Goal: Task Accomplishment & Management: Use online tool/utility

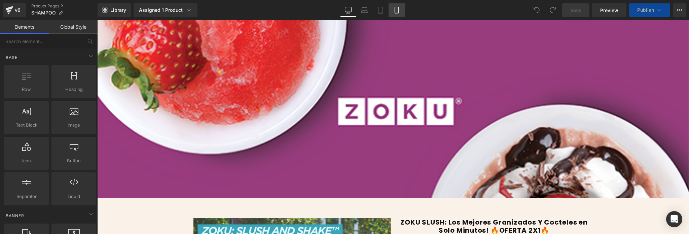
click at [400, 10] on link "Mobile" at bounding box center [396, 9] width 16 height 13
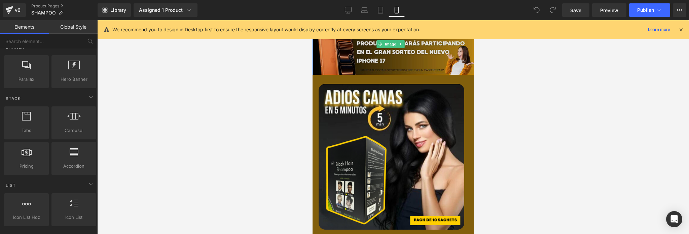
scroll to position [235, 0]
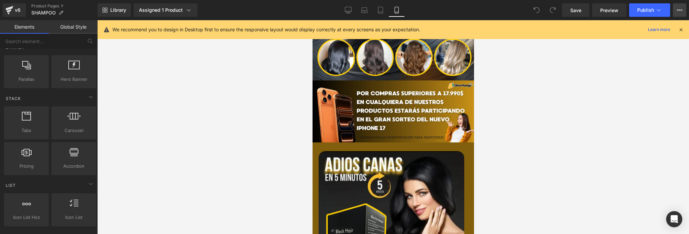
click at [679, 12] on button "View Live Page View with current Template Save Template to Library Schedule Pub…" at bounding box center [679, 9] width 13 height 13
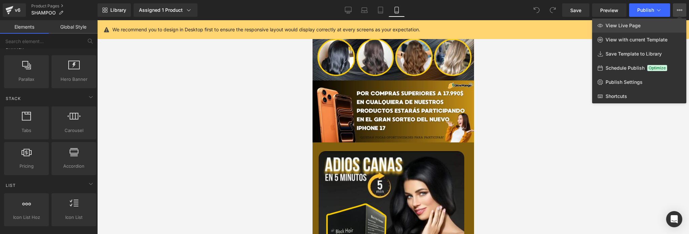
click at [616, 28] on span "View Live Page" at bounding box center [622, 26] width 35 height 6
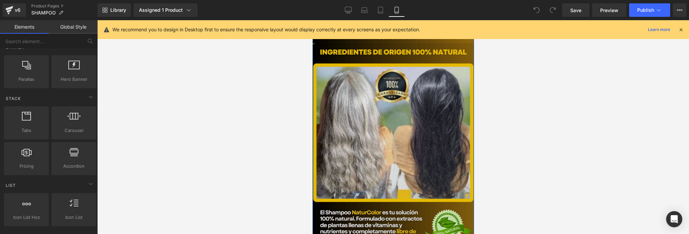
scroll to position [807, 0]
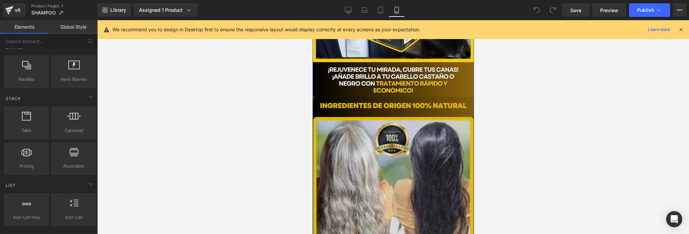
click at [374, 132] on img at bounding box center [392, 200] width 161 height 207
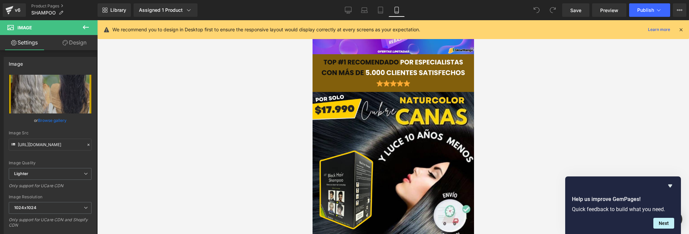
scroll to position [0, 0]
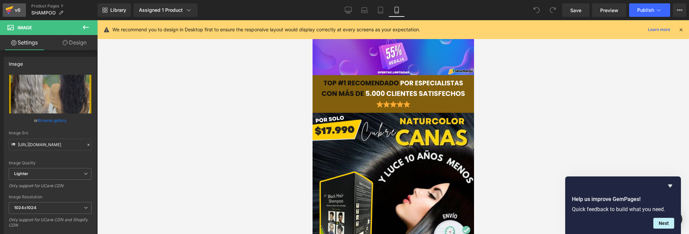
click at [10, 9] on icon at bounding box center [9, 10] width 8 height 17
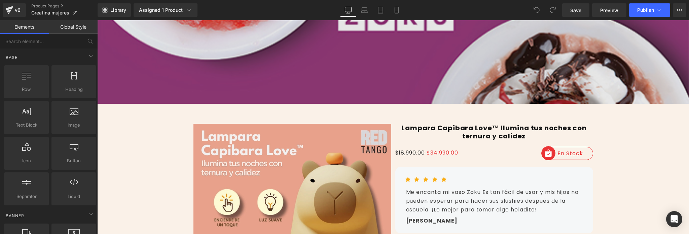
scroll to position [20, 0]
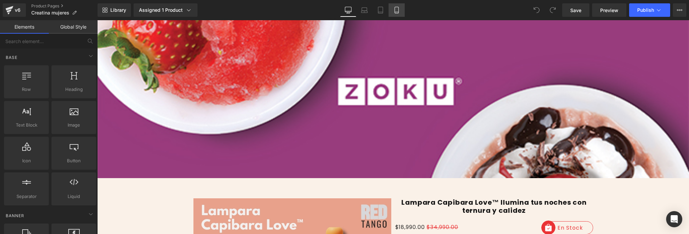
click at [391, 9] on link "Mobile" at bounding box center [396, 9] width 16 height 13
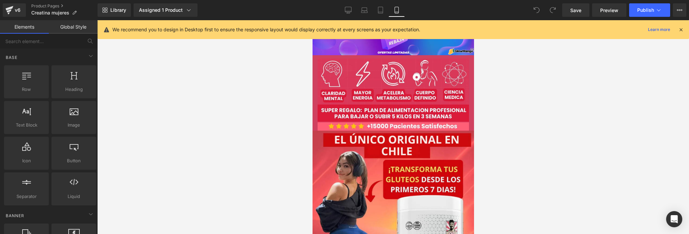
click at [678, 27] on icon at bounding box center [681, 30] width 6 height 6
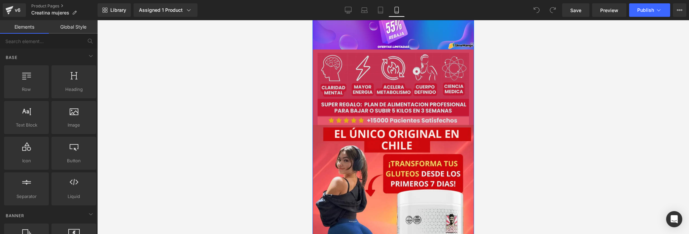
scroll to position [0, 0]
